Goal: Information Seeking & Learning: Learn about a topic

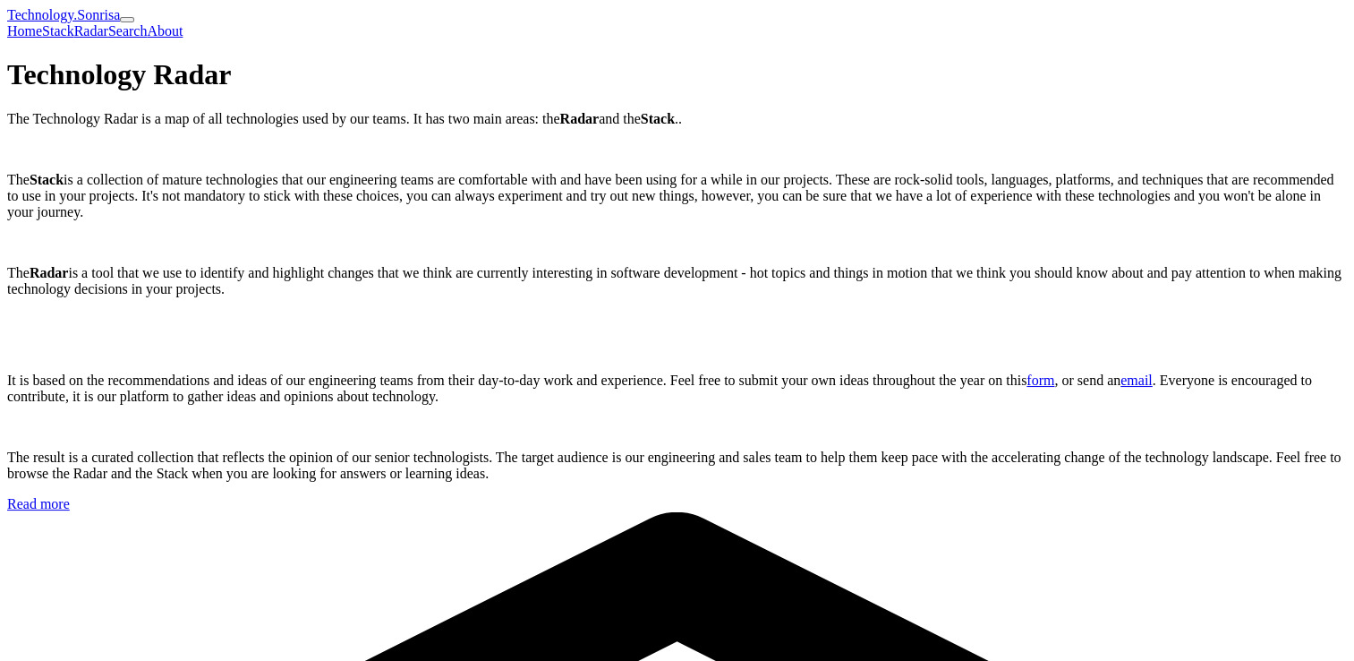
click at [74, 28] on link "Stack" at bounding box center [58, 30] width 32 height 15
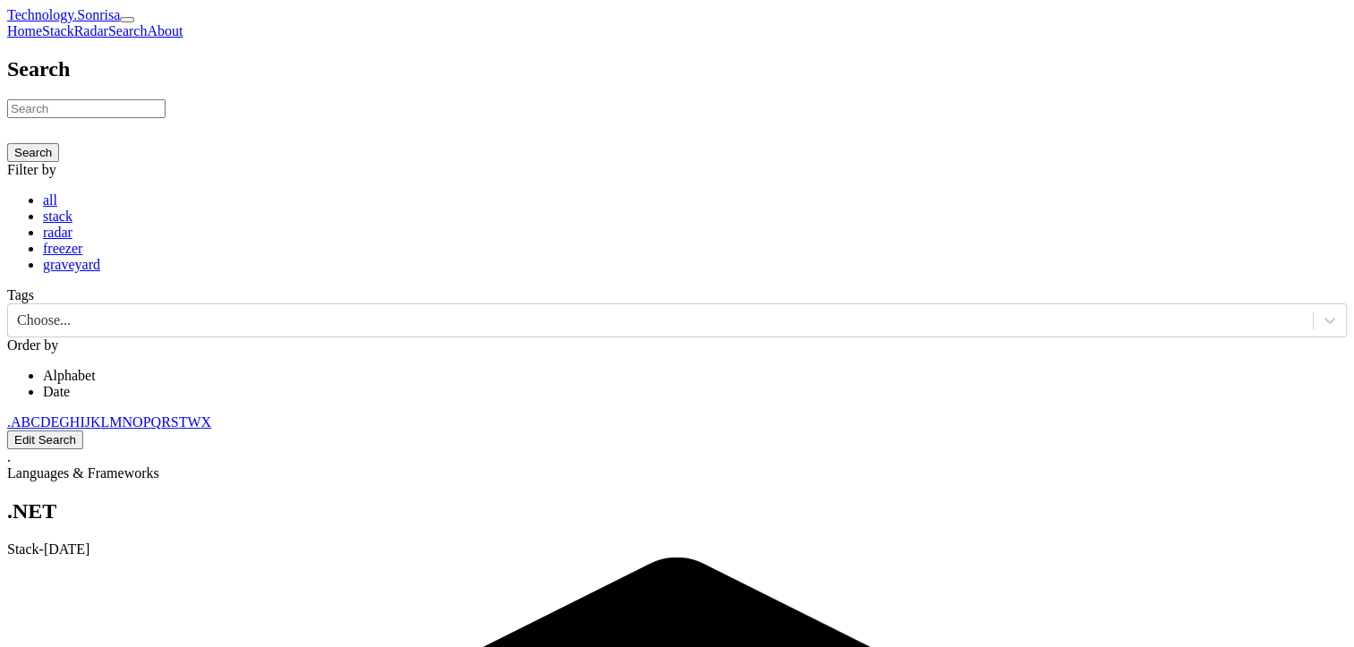
click at [72, 240] on link "radar" at bounding box center [58, 232] width 30 height 15
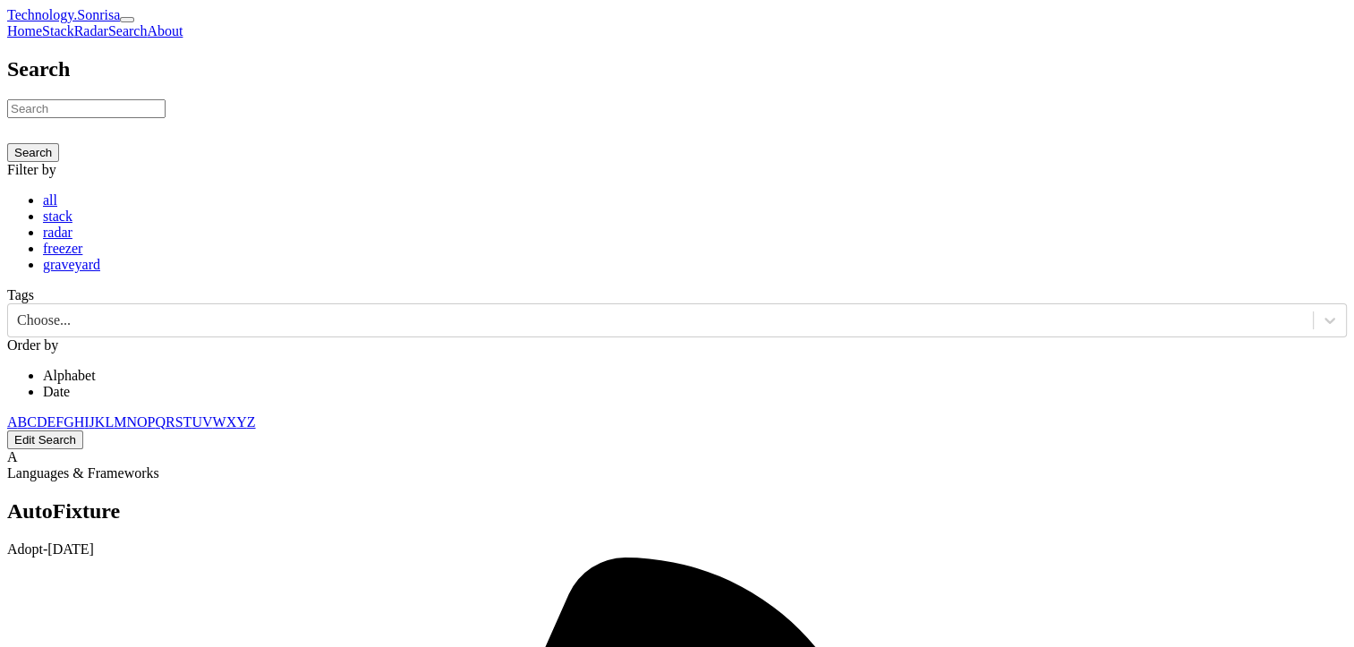
scroll to position [100, 0]
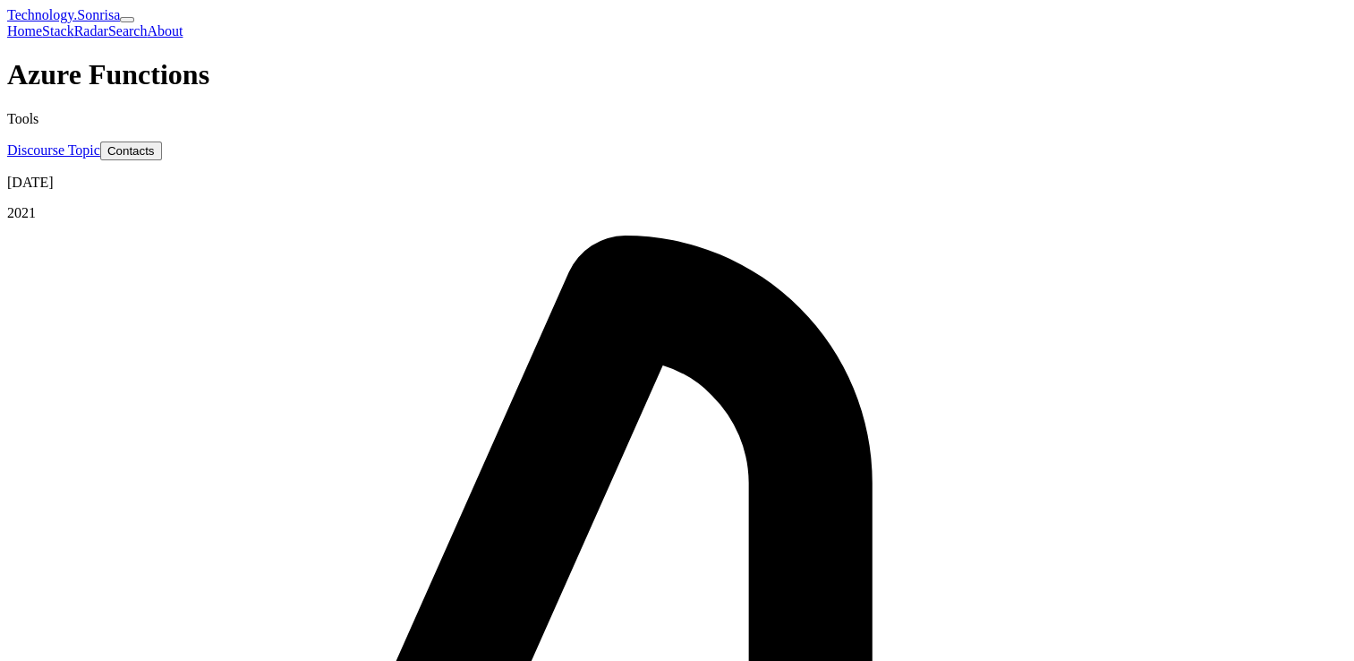
click at [42, 23] on link "Home" at bounding box center [24, 30] width 35 height 15
